Goal: Task Accomplishment & Management: Manage account settings

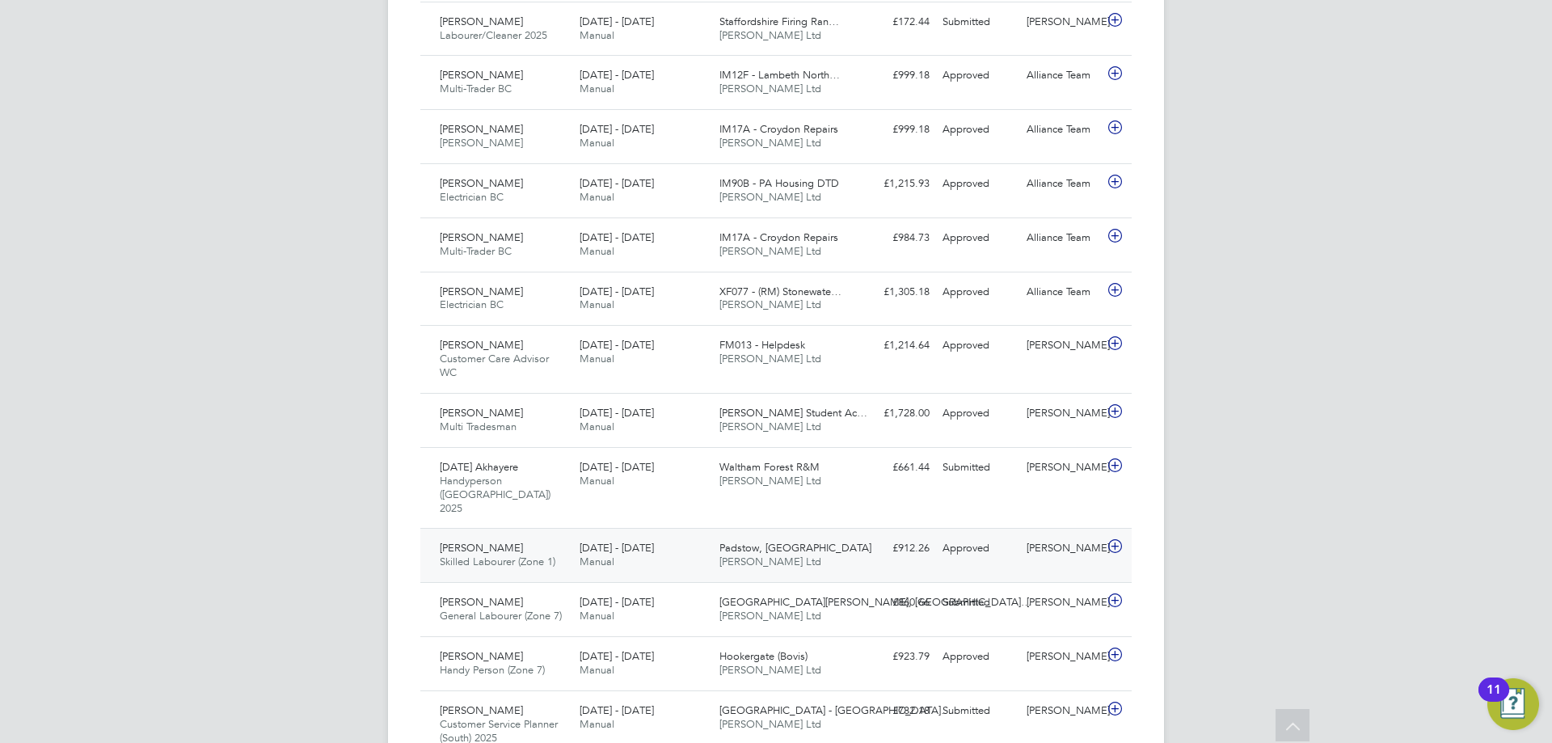
click at [805, 541] on span "Padstow, [GEOGRAPHIC_DATA]" at bounding box center [795, 548] width 152 height 14
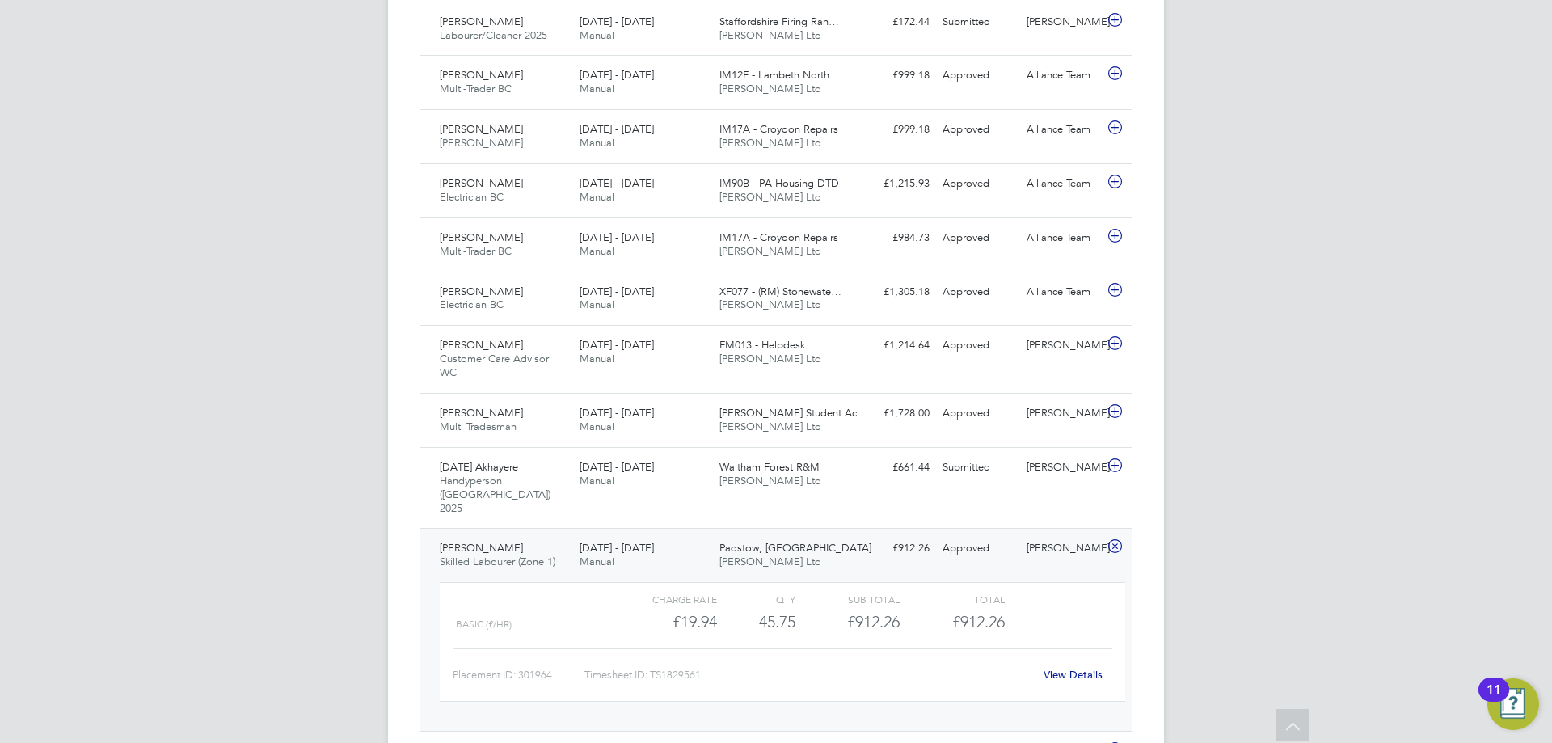
click at [1074, 668] on link "View Details" at bounding box center [1073, 675] width 59 height 14
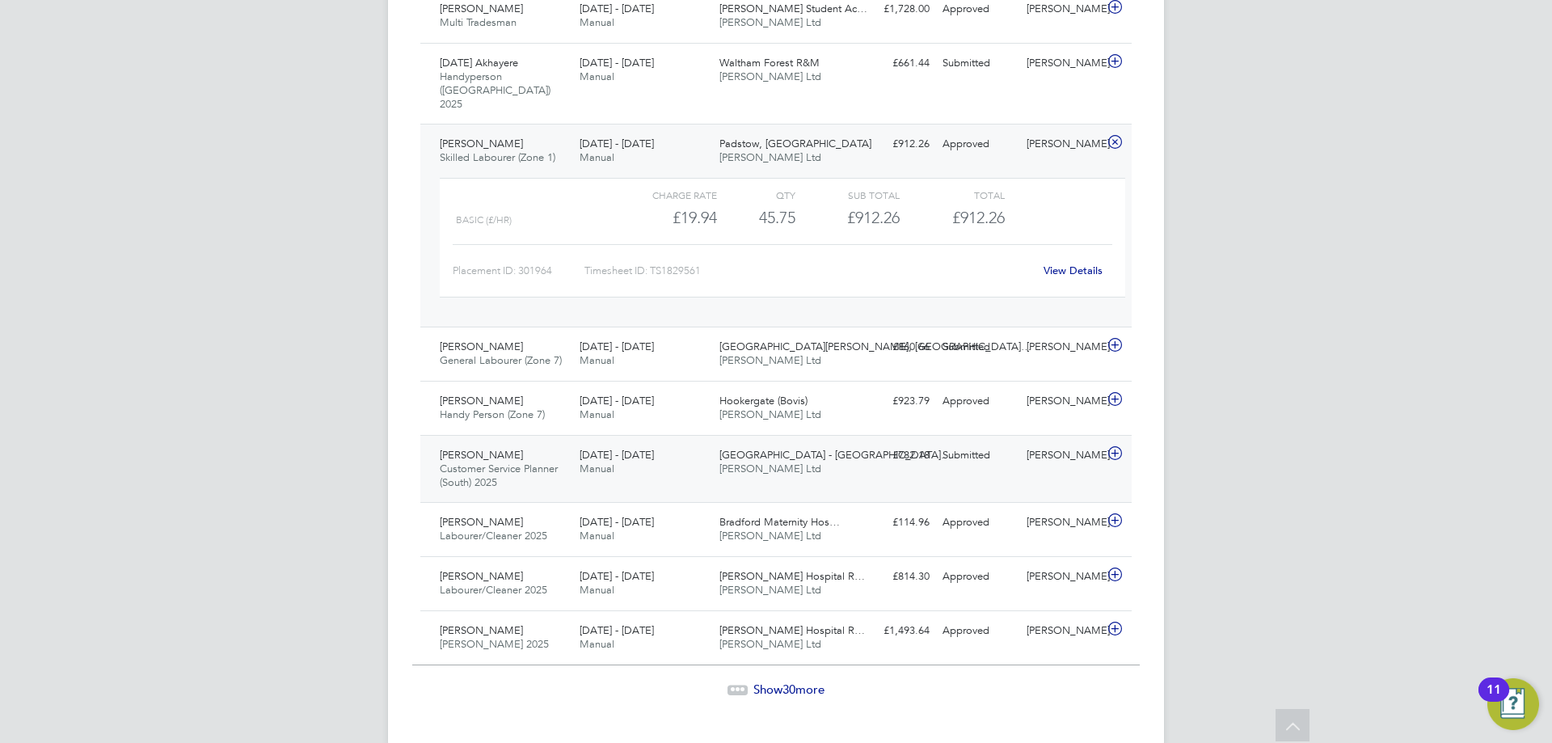
scroll to position [1712, 0]
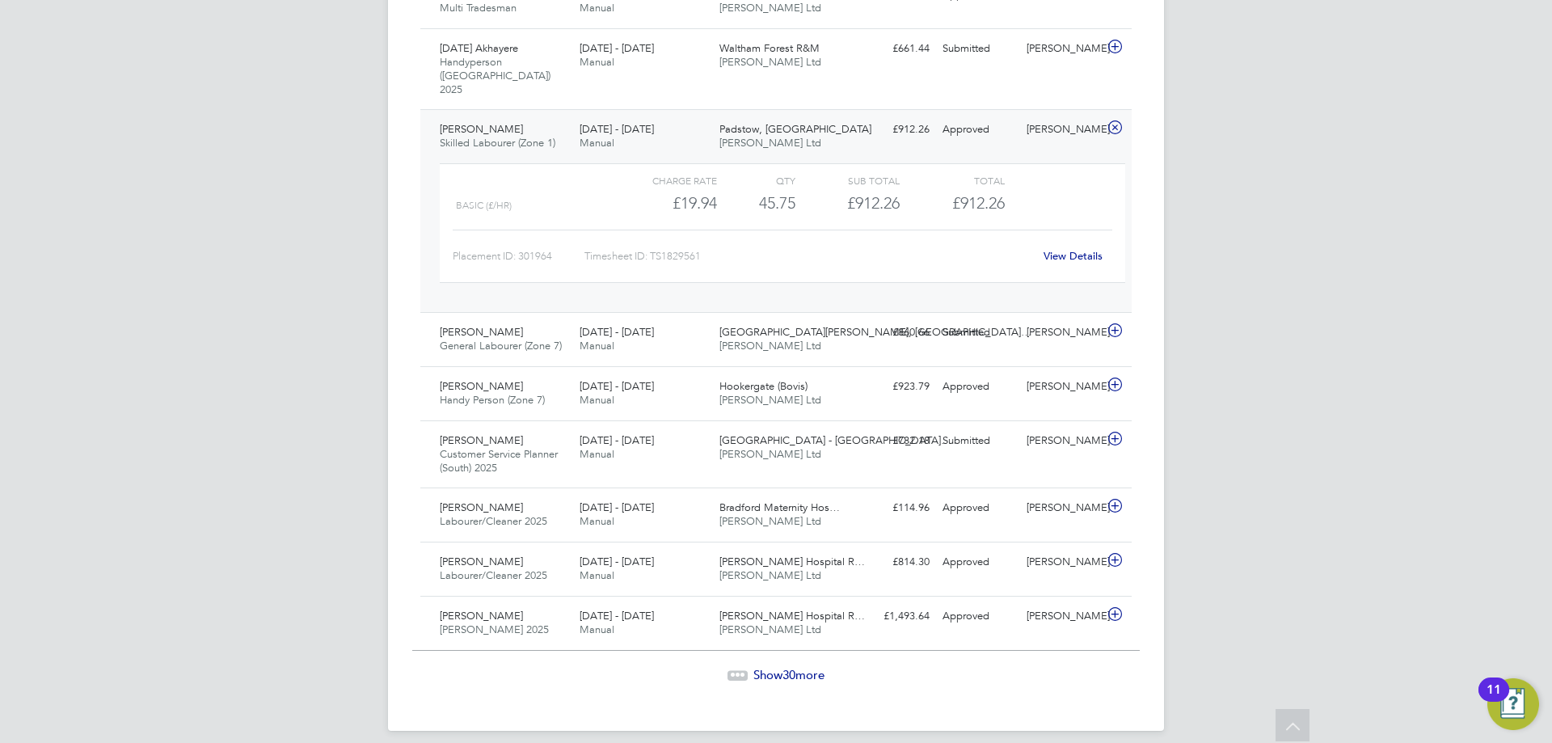
click at [794, 667] on span "30" at bounding box center [789, 674] width 13 height 15
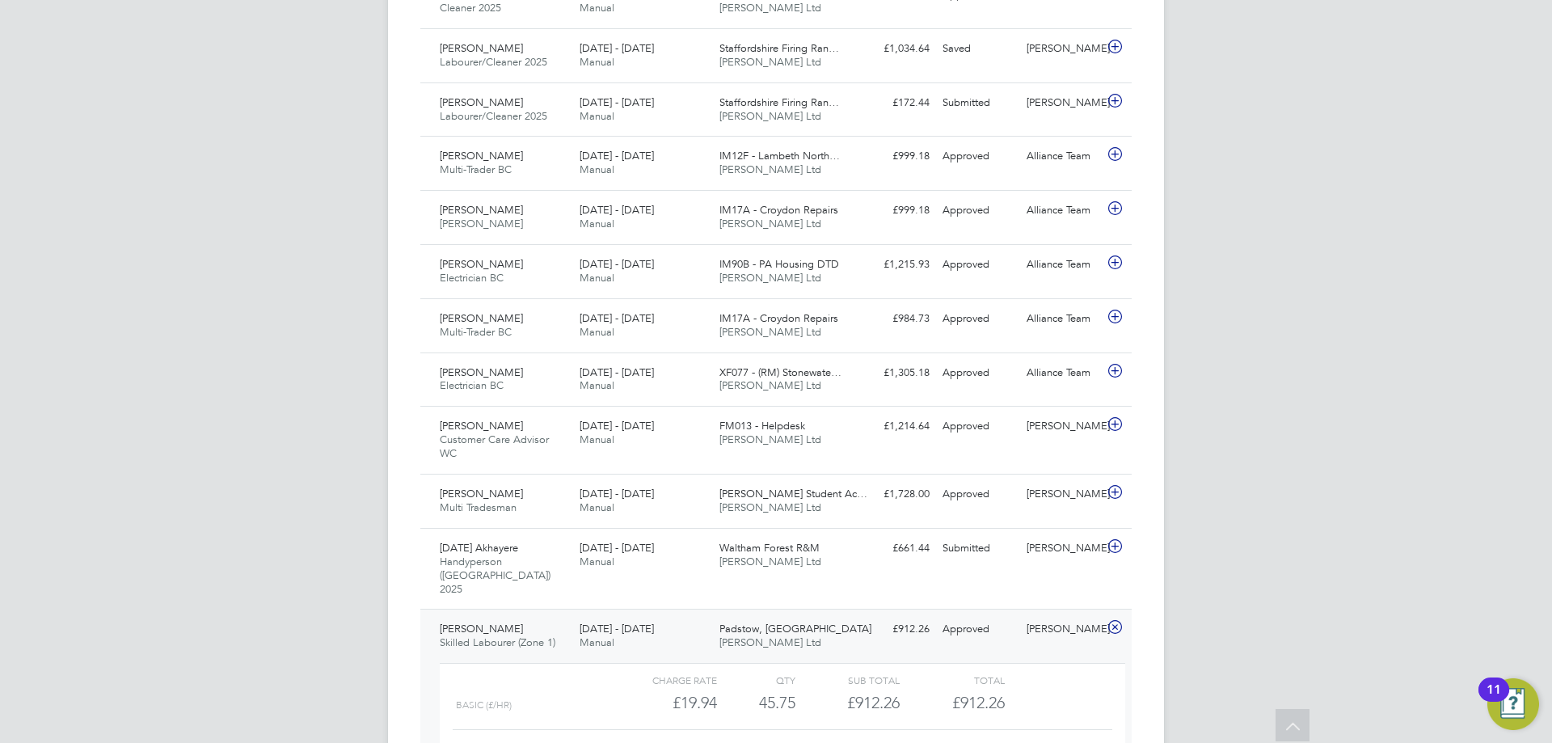
scroll to position [1132, 0]
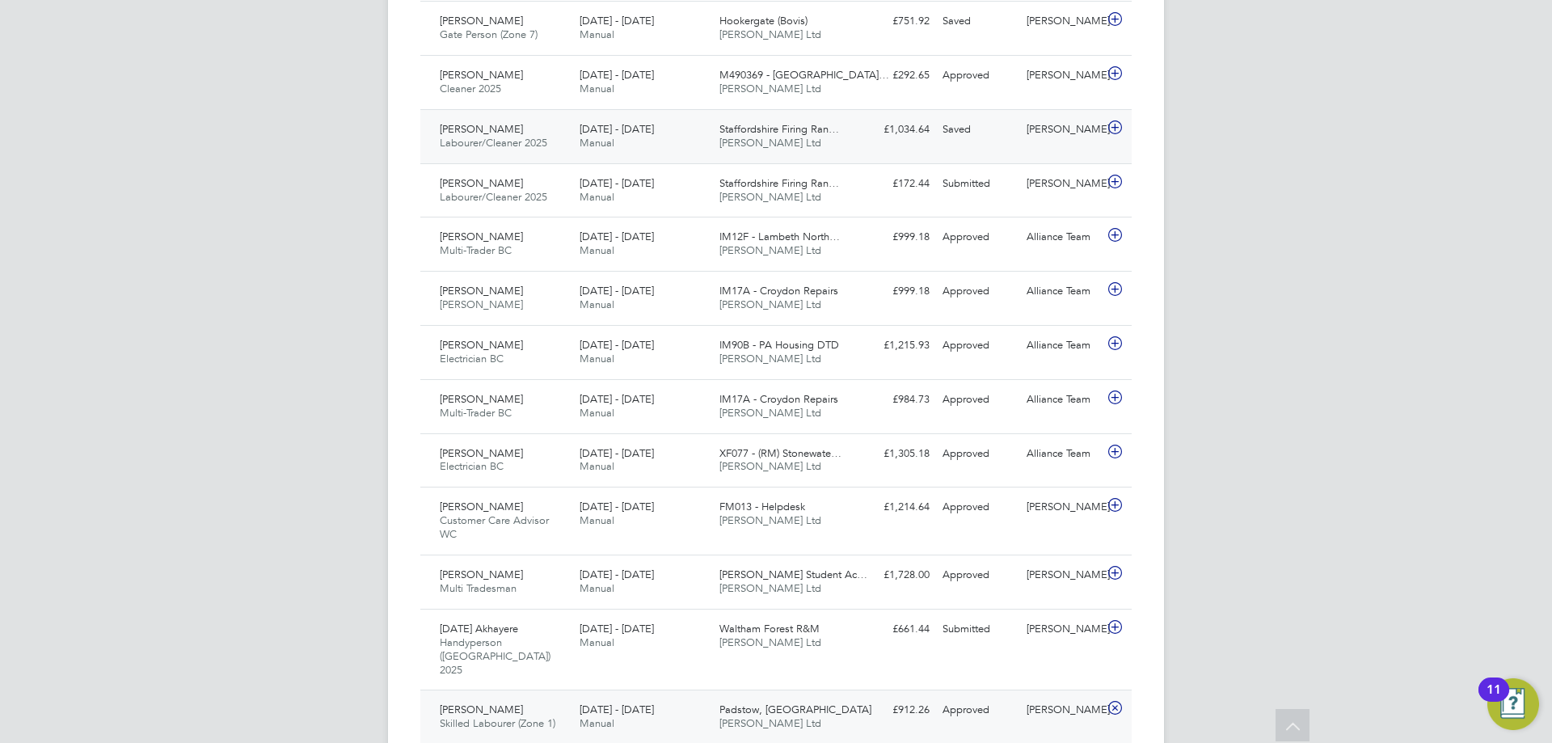
click at [854, 132] on div "£1,034.64 Saved" at bounding box center [894, 129] width 84 height 27
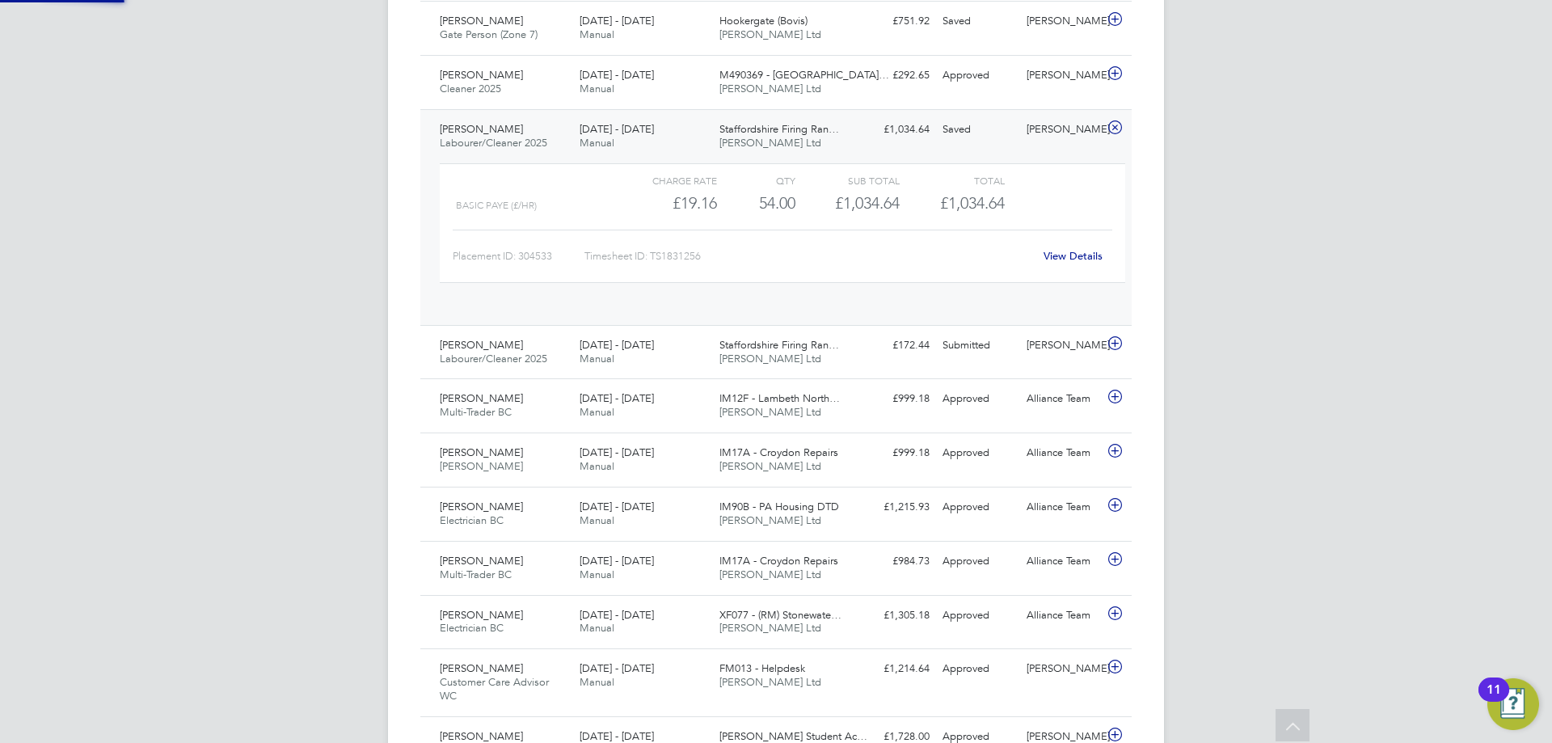
scroll to position [27, 158]
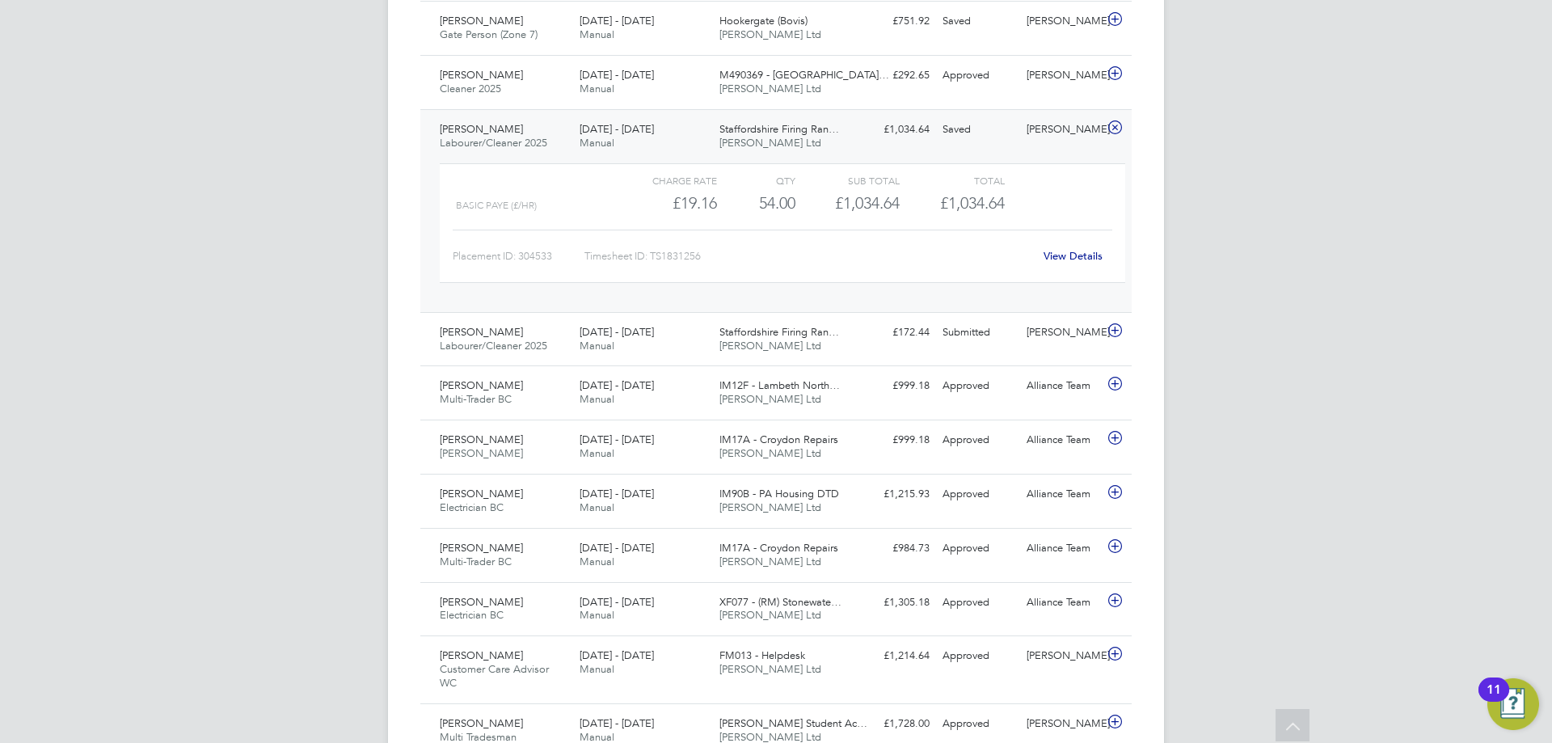
click at [854, 132] on div "£1,034.64 Saved" at bounding box center [894, 129] width 84 height 27
